Goal: Task Accomplishment & Management: Manage account settings

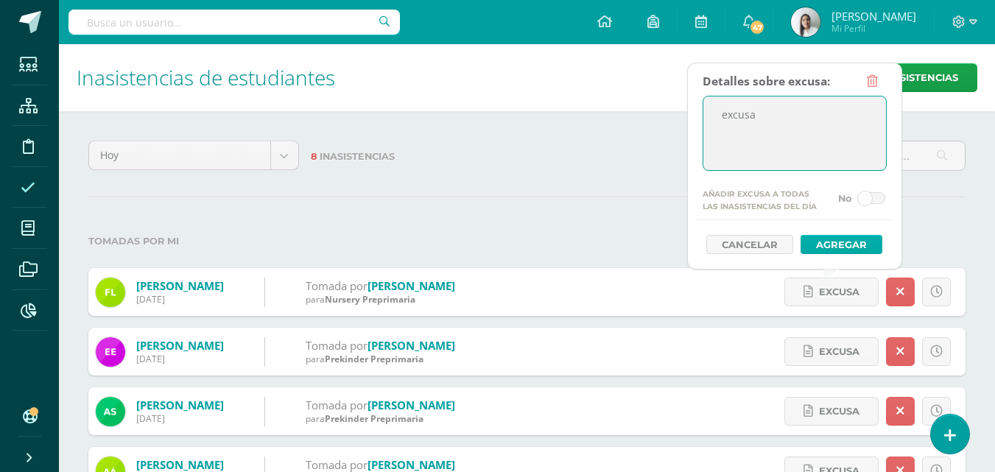
click at [828, 239] on button "Agregar" at bounding box center [842, 244] width 82 height 19
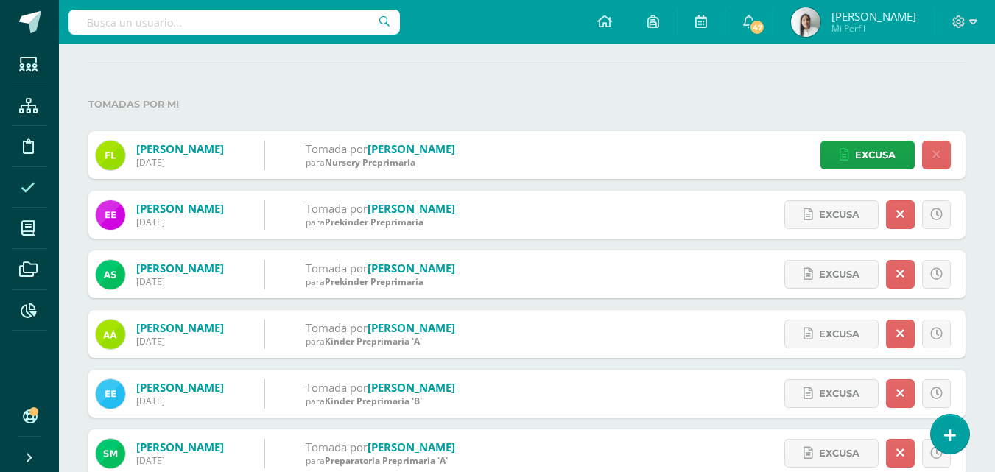
scroll to position [147, 0]
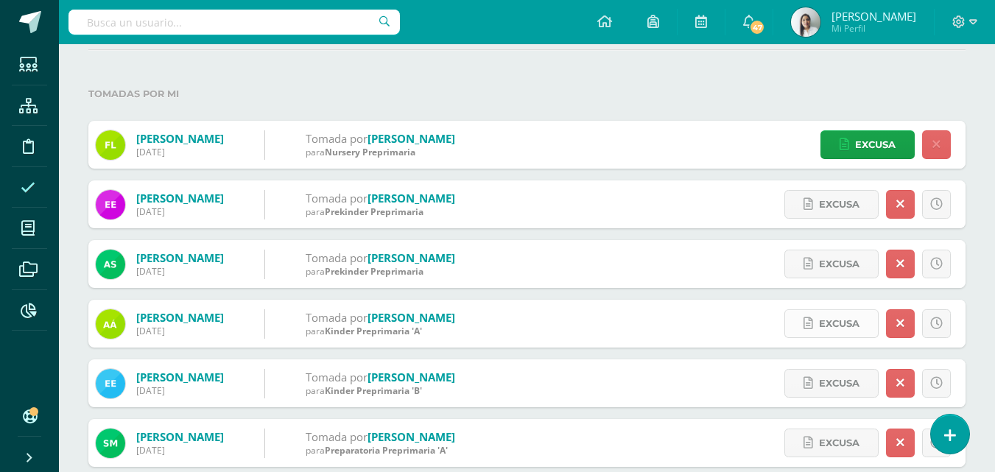
click at [837, 323] on span "Excusa" at bounding box center [839, 323] width 41 height 27
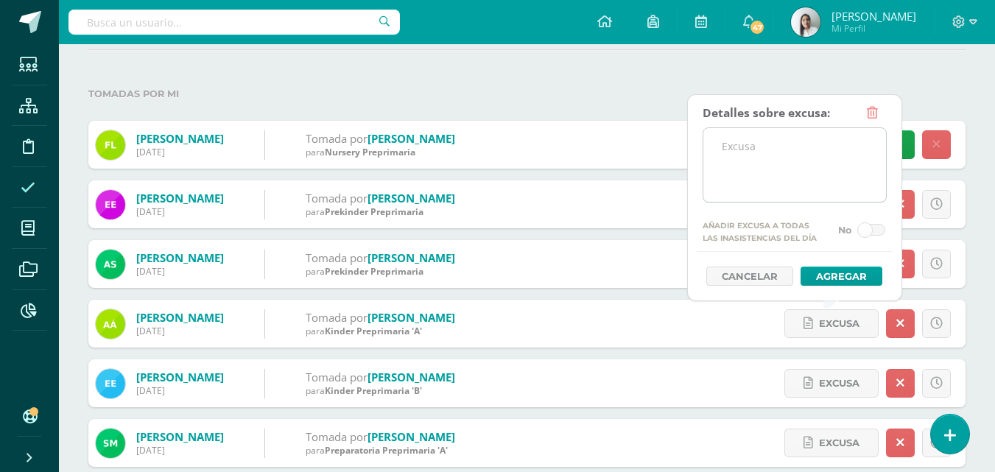
click at [782, 171] on textarea at bounding box center [794, 165] width 183 height 74
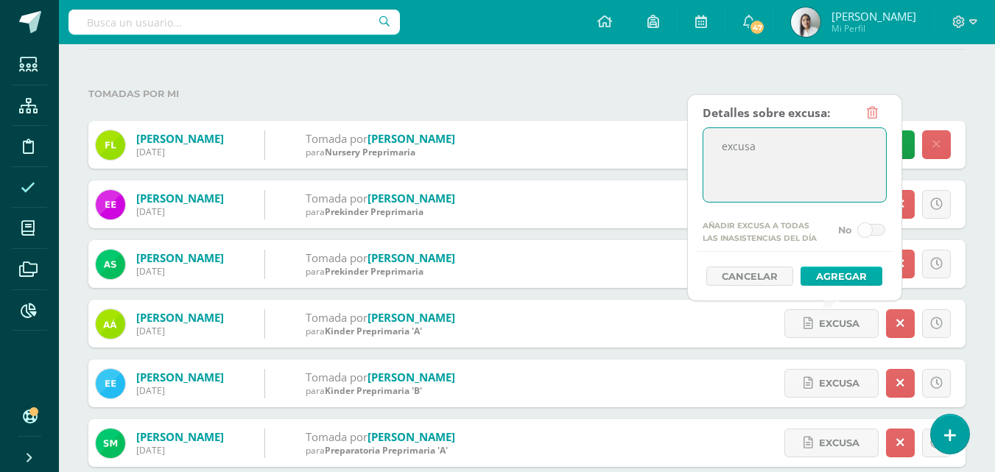
type textarea "excusa"
click at [844, 270] on button "Agregar" at bounding box center [842, 276] width 82 height 19
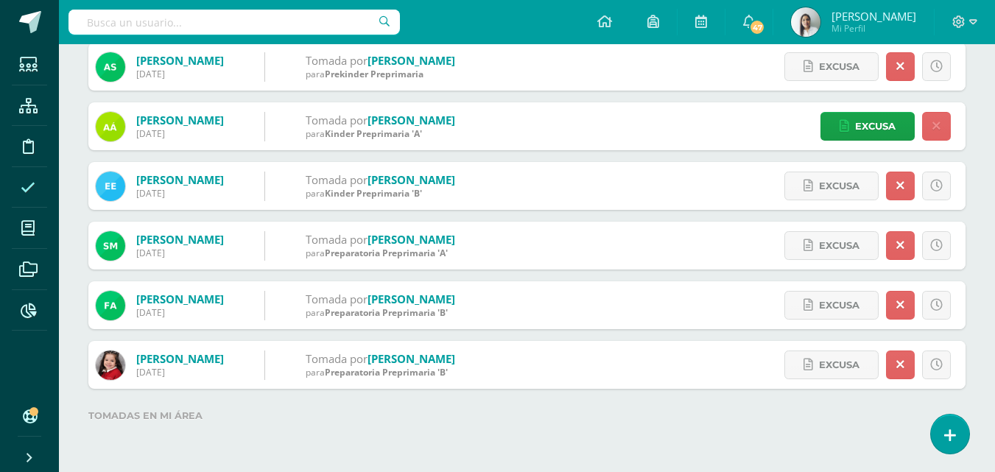
scroll to position [50, 0]
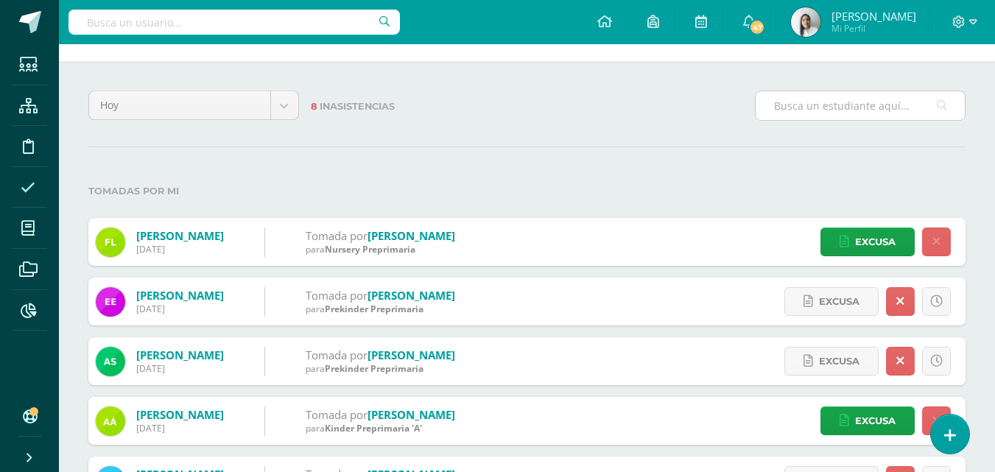
click at [846, 114] on input "text" at bounding box center [860, 105] width 209 height 29
click at [708, 176] on label "Tomadas por mi" at bounding box center [526, 191] width 877 height 30
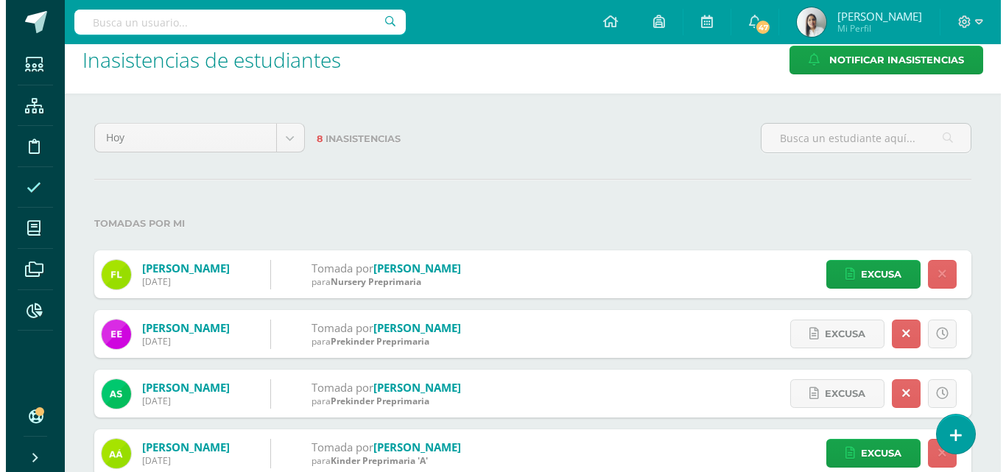
scroll to position [0, 0]
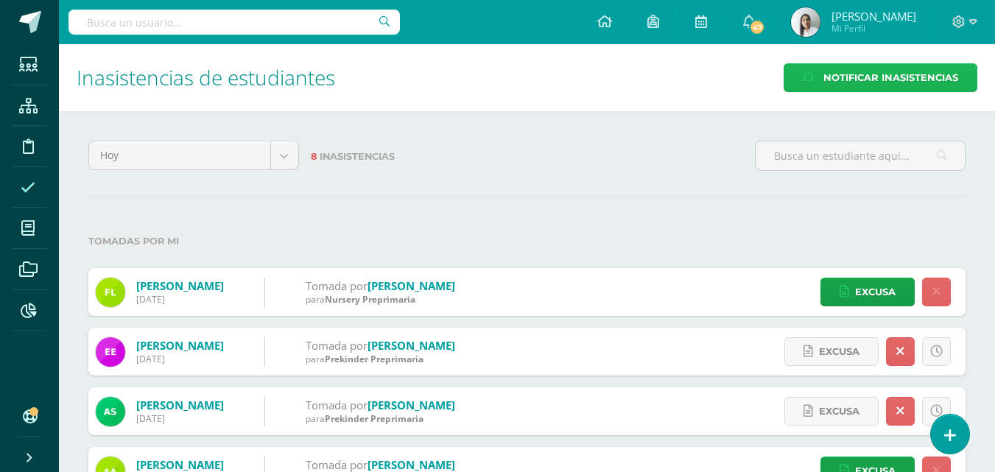
click at [834, 72] on span "Notificar Inasistencias" at bounding box center [890, 77] width 135 height 27
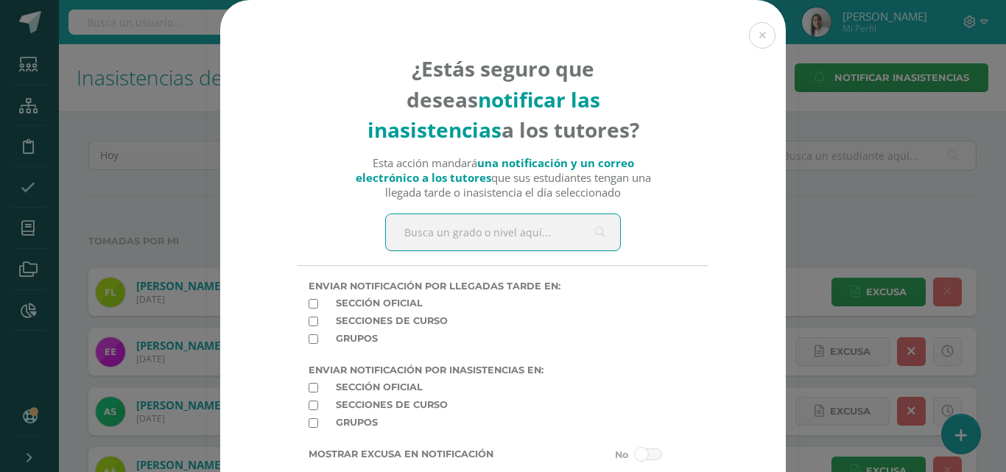
click at [503, 229] on input "text" at bounding box center [503, 232] width 234 height 36
type input "pre"
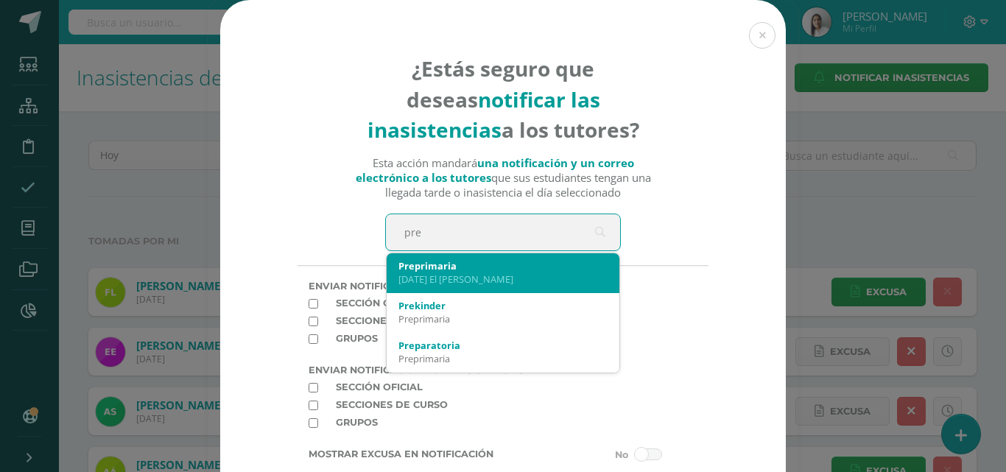
click at [446, 272] on div "Sagrado Corazón El Naranjo" at bounding box center [502, 278] width 209 height 13
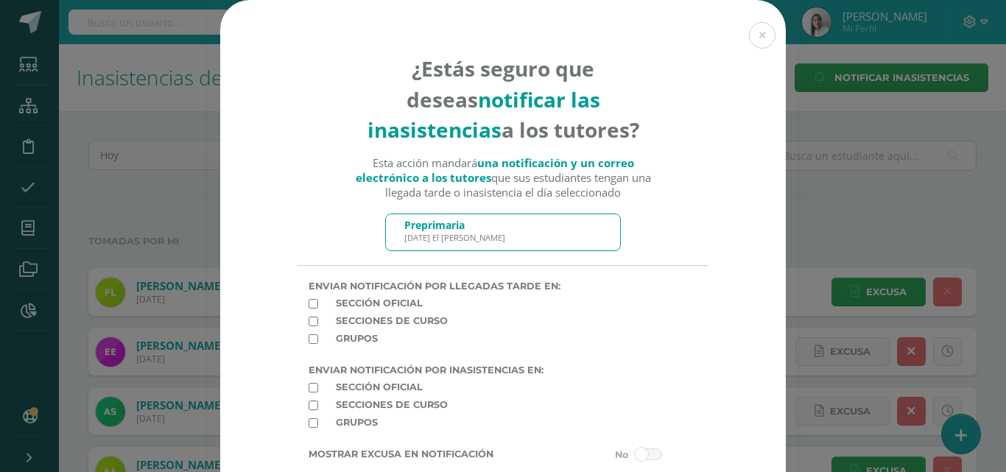
click at [309, 389] on input "checkbox" at bounding box center [314, 388] width 10 height 10
checkbox input "true"
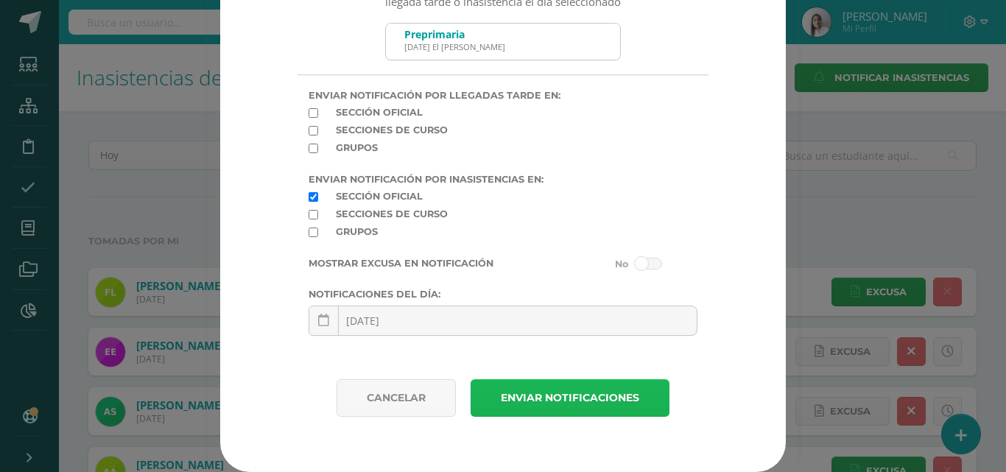
click at [535, 400] on button "Enviar notificaciones" at bounding box center [570, 398] width 199 height 38
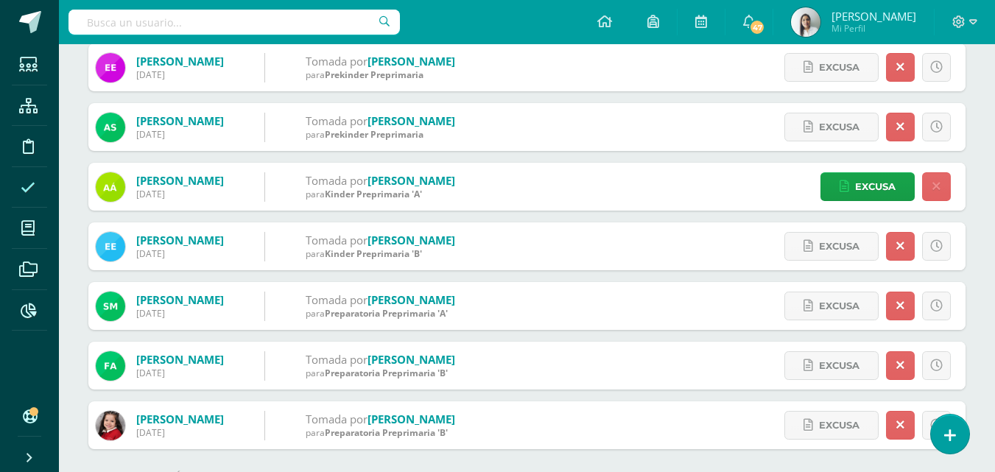
scroll to position [345, 0]
